Goal: Transaction & Acquisition: Purchase product/service

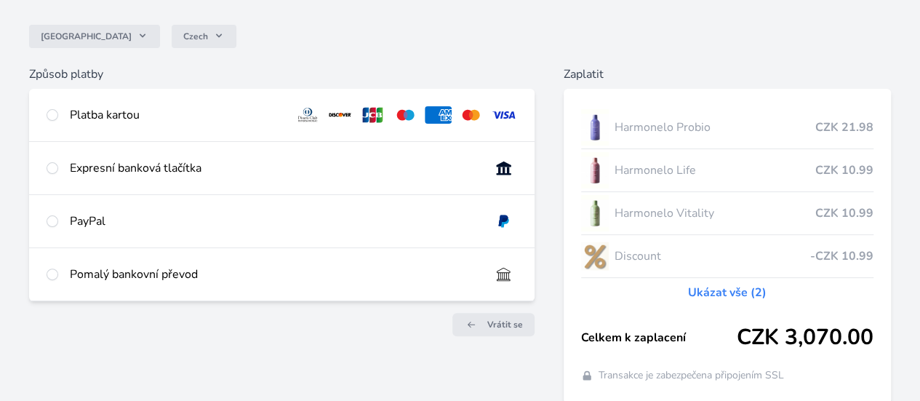
scroll to position [146, 0]
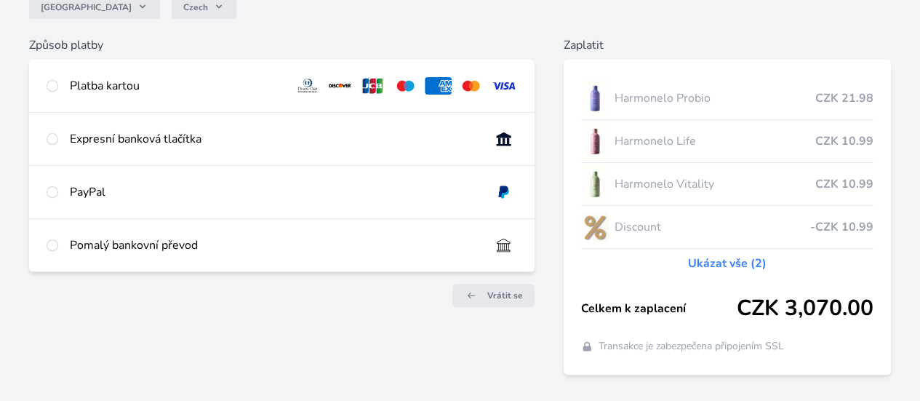
click at [490, 85] on img at bounding box center [503, 85] width 27 height 17
radio input "true"
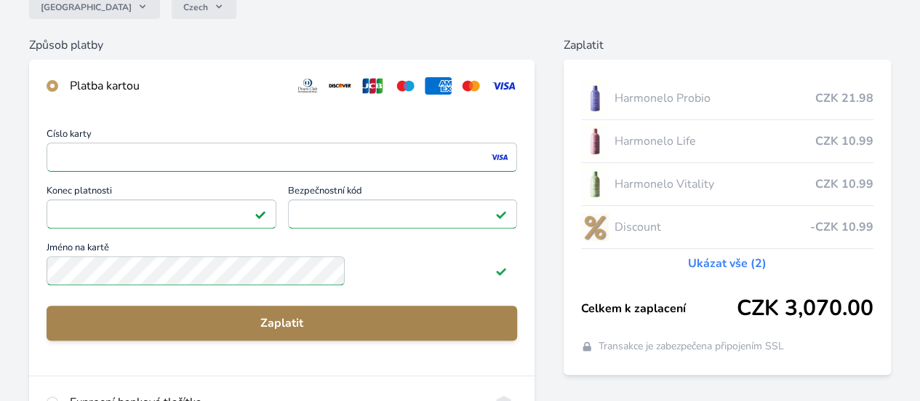
click at [288, 328] on span "Zaplatit" at bounding box center [281, 322] width 447 height 17
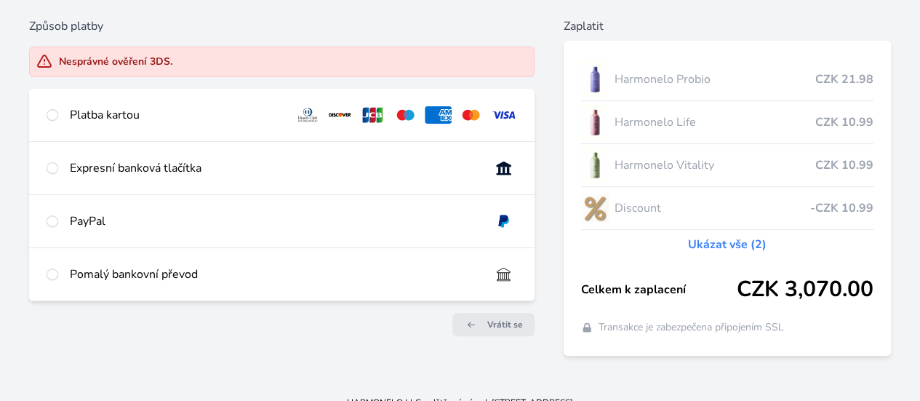
scroll to position [175, 0]
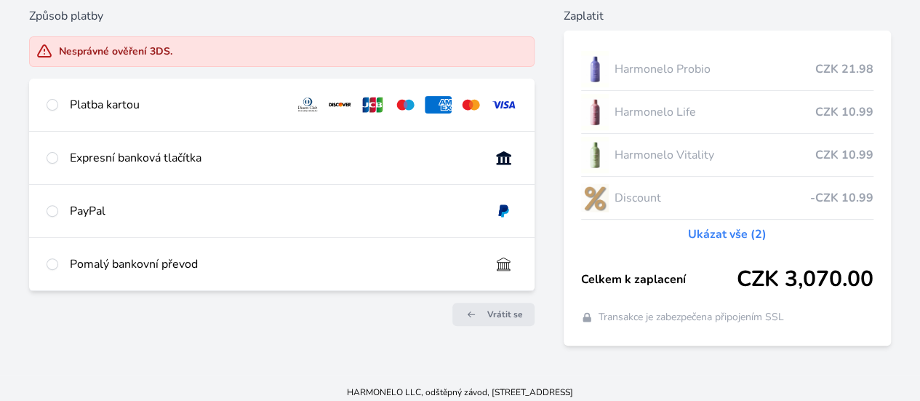
click at [502, 103] on img at bounding box center [503, 104] width 27 height 17
radio input "true"
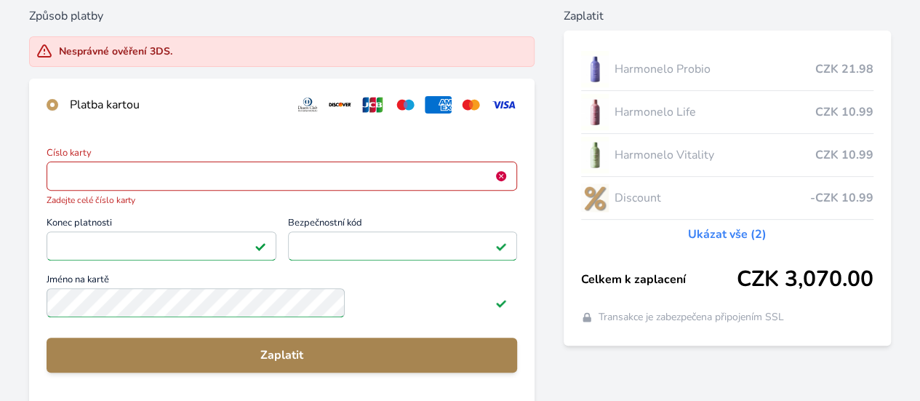
click at [303, 364] on span "Zaplatit" at bounding box center [281, 354] width 447 height 17
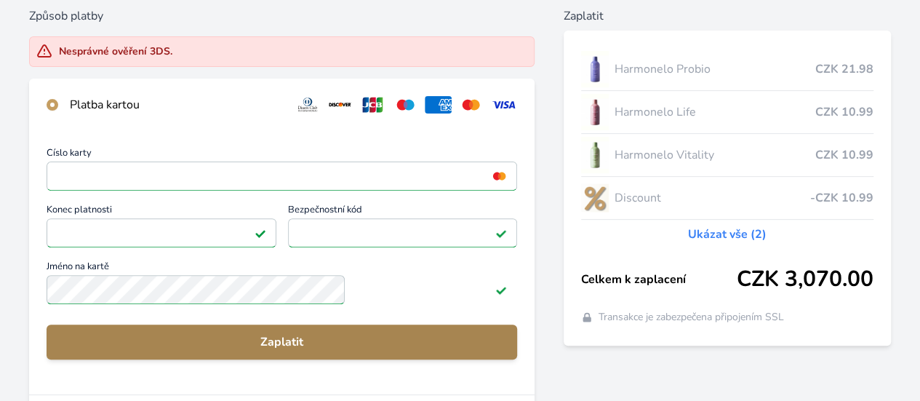
click at [319, 351] on span "Zaplatit" at bounding box center [281, 341] width 447 height 17
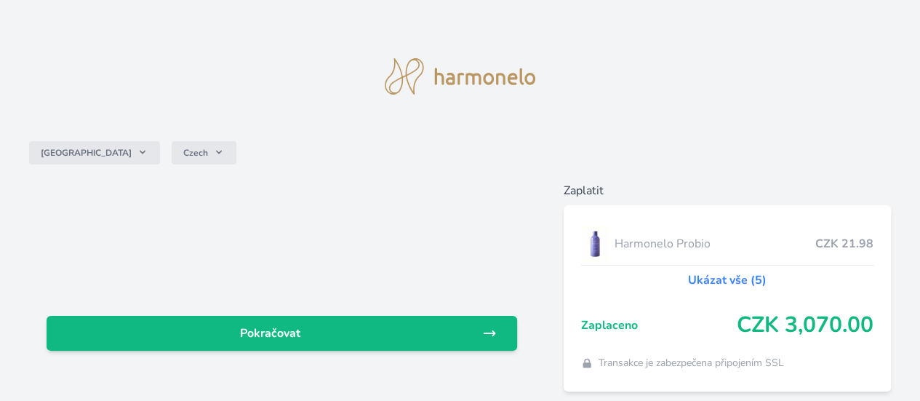
click at [688, 282] on link "Ukázat vše (5)" at bounding box center [727, 279] width 79 height 17
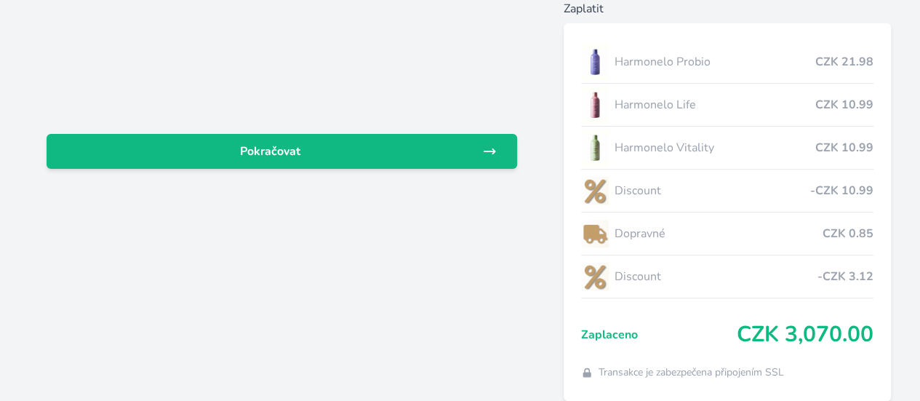
scroll to position [175, 0]
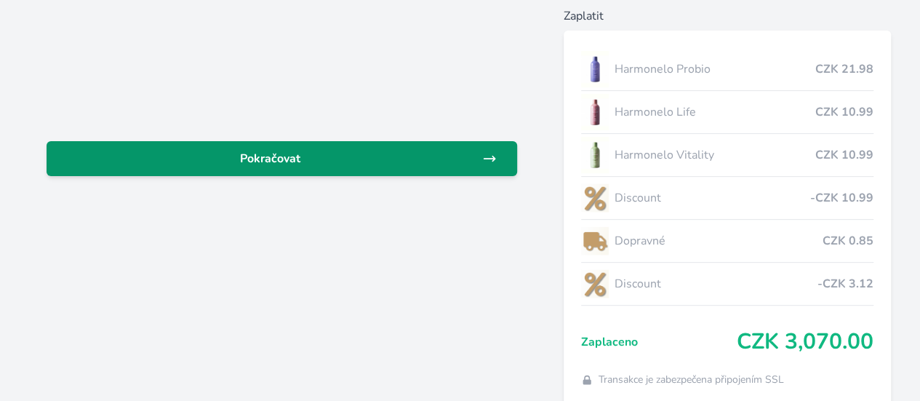
click at [372, 166] on span "Pokračovat" at bounding box center [270, 158] width 424 height 17
